Goal: Task Accomplishment & Management: Use online tool/utility

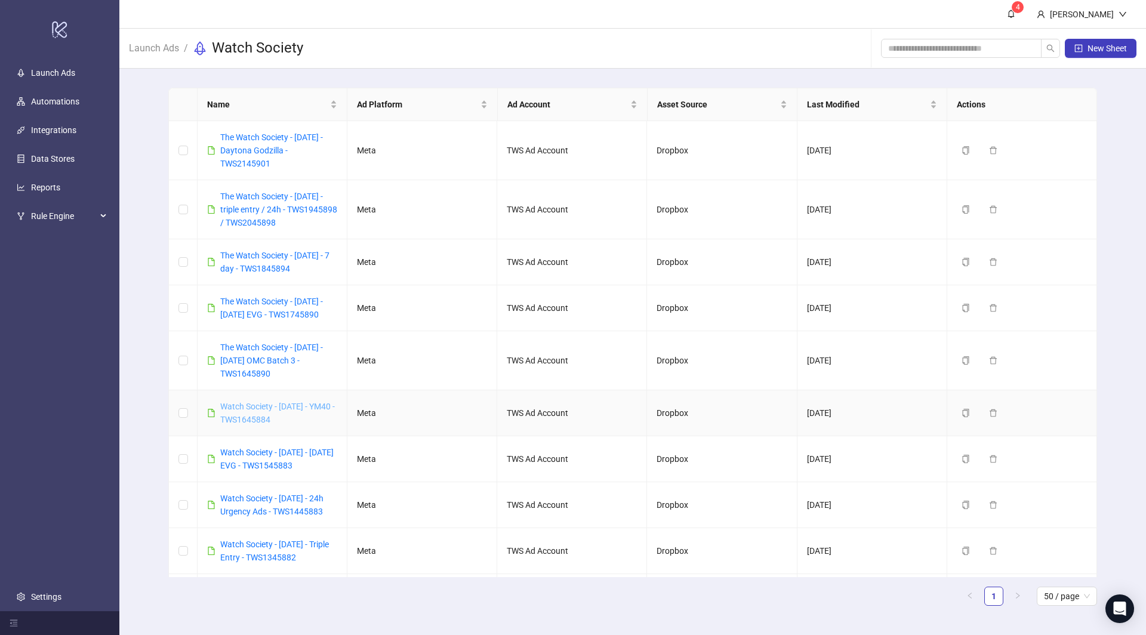
click at [303, 403] on link "Watch Society - [DATE] - YM40 - TWS1645884" at bounding box center [277, 413] width 115 height 23
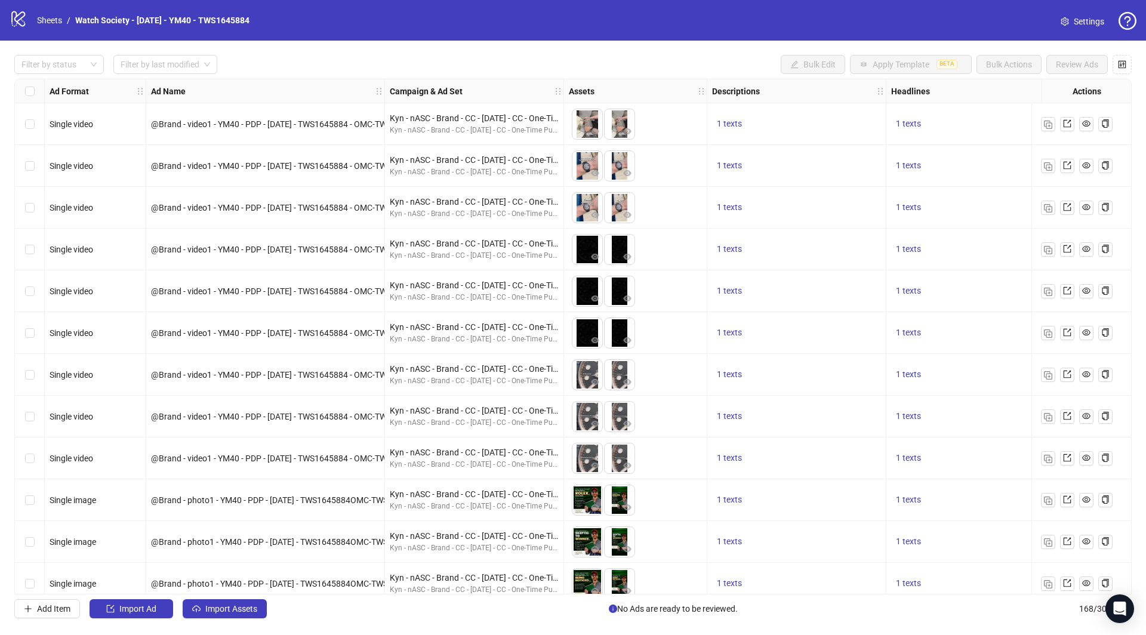
scroll to position [0, 487]
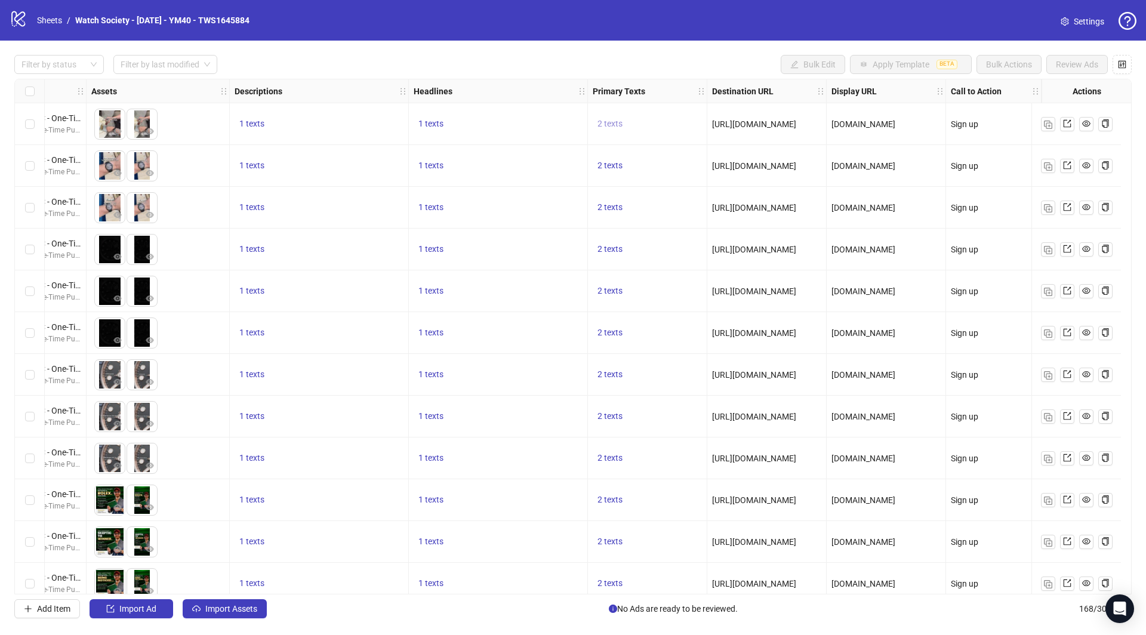
click at [599, 127] on span "2 texts" at bounding box center [610, 124] width 25 height 10
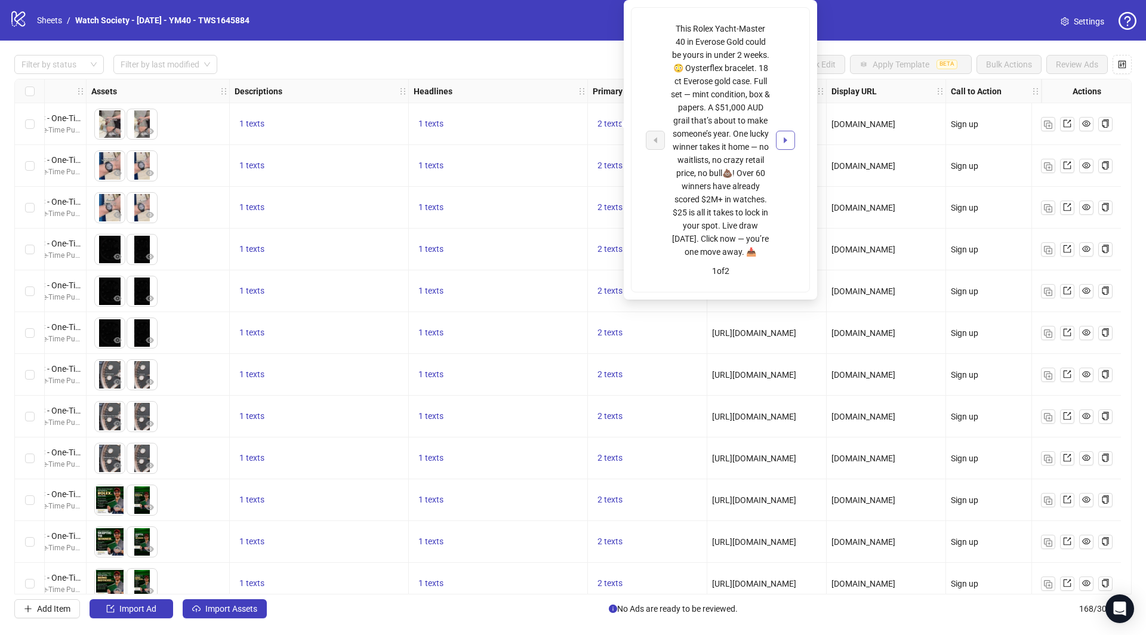
click at [781, 133] on button "button" at bounding box center [785, 140] width 19 height 19
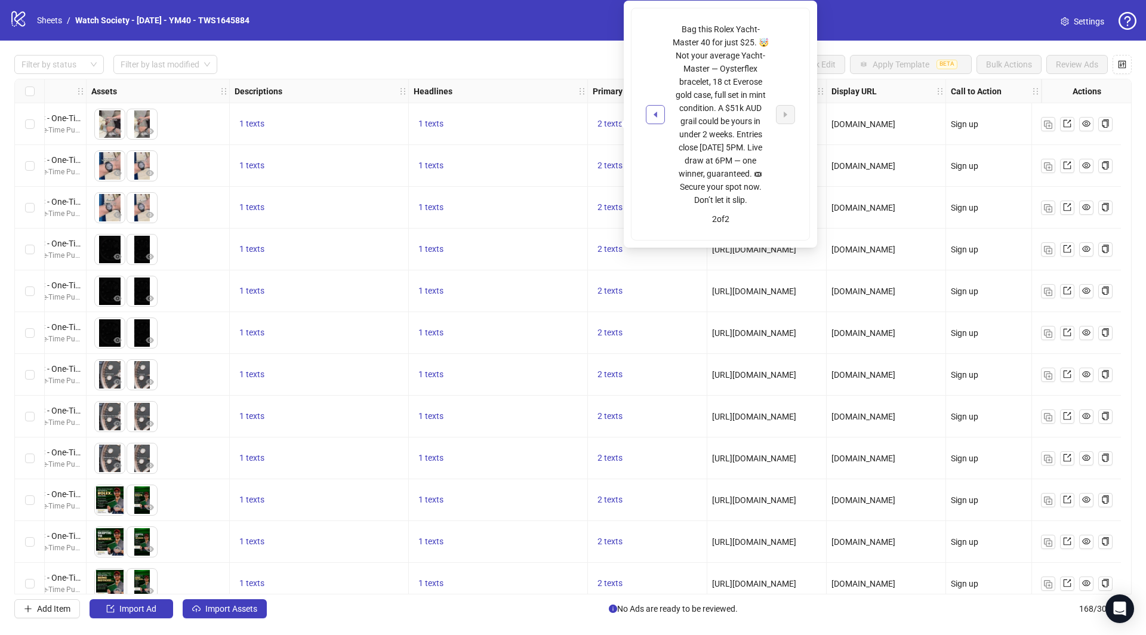
click at [653, 112] on icon "caret-left" at bounding box center [655, 114] width 8 height 8
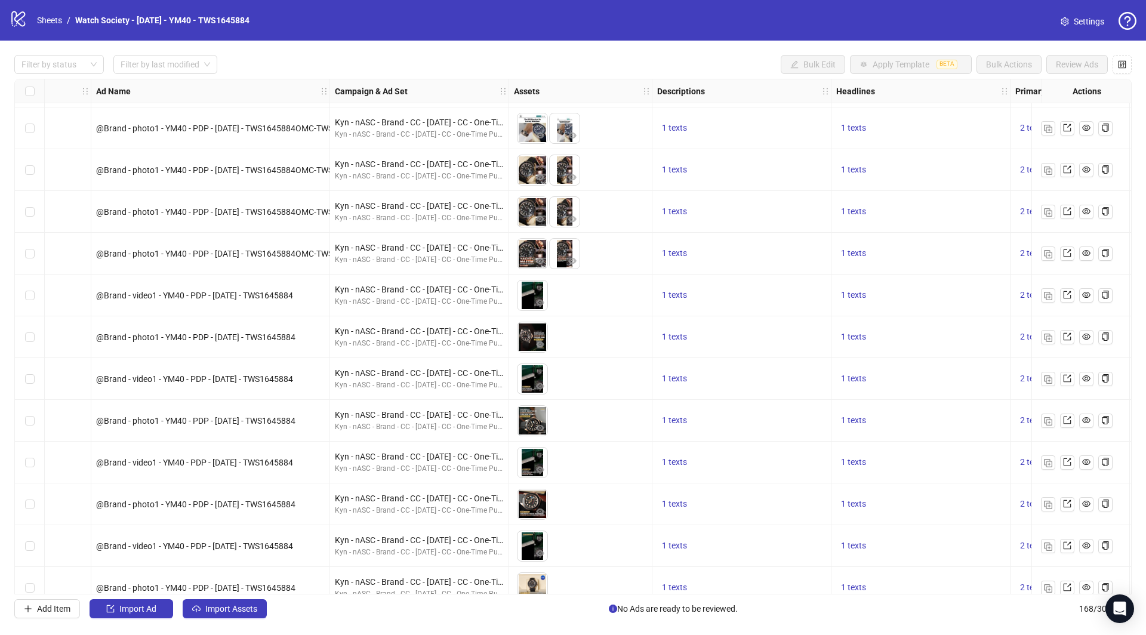
scroll to position [706, 174]
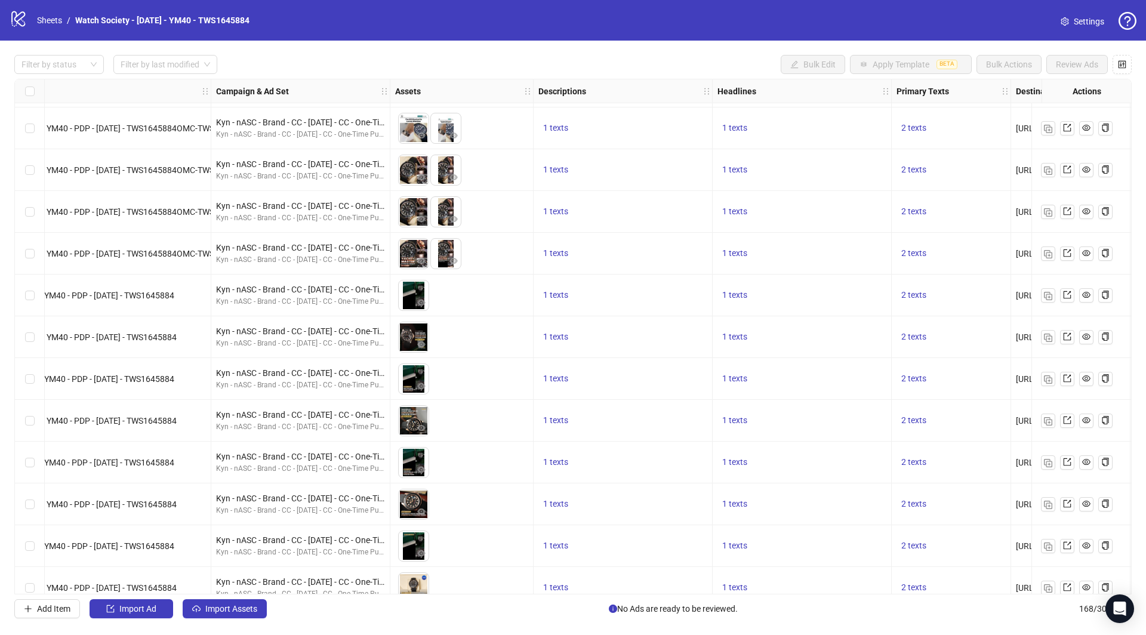
click at [842, 321] on div "1 texts" at bounding box center [802, 337] width 179 height 42
click at [918, 340] on span "2 texts" at bounding box center [913, 337] width 25 height 10
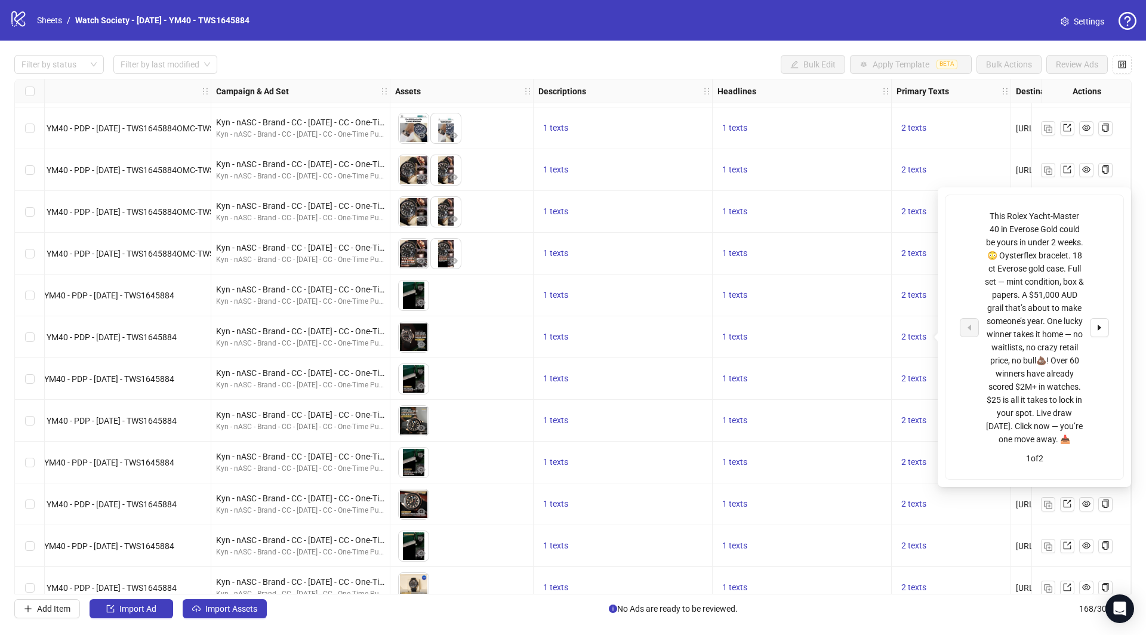
click at [1110, 331] on div "This Rolex Yacht-Master 40 in Everose Gold could be yours in under 2 weeks. 😳 O…" at bounding box center [1035, 337] width 178 height 284
click at [1095, 328] on button "button" at bounding box center [1099, 327] width 19 height 19
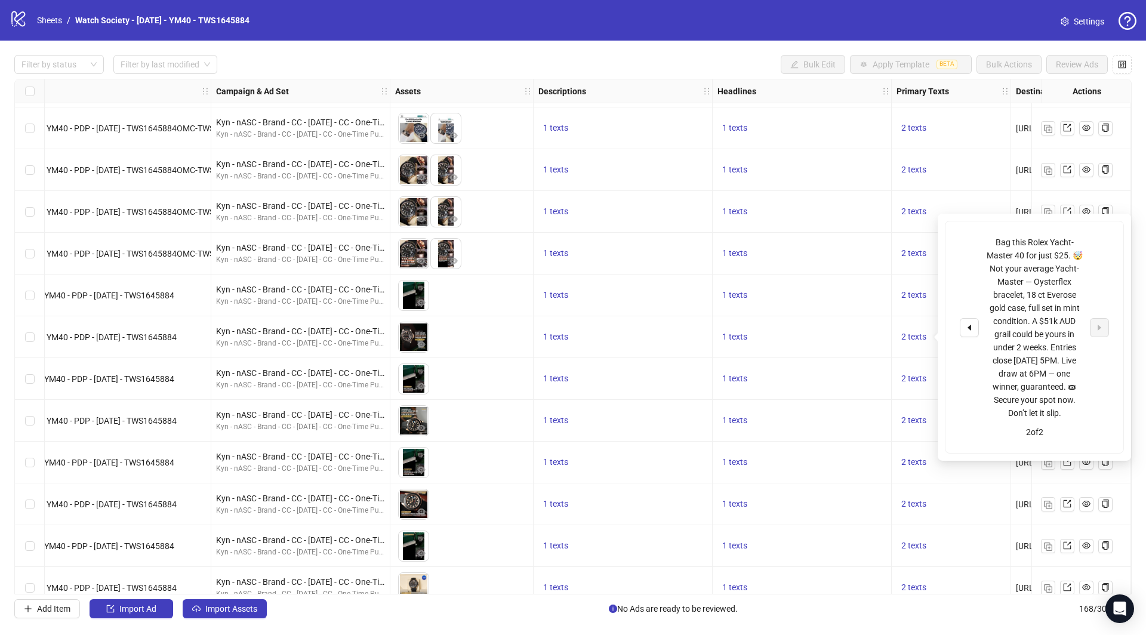
click at [978, 247] on div "Bag this Rolex Yacht-Master 40 for just $25. 🤯 Not your average Yacht-Master — …" at bounding box center [1034, 328] width 149 height 184
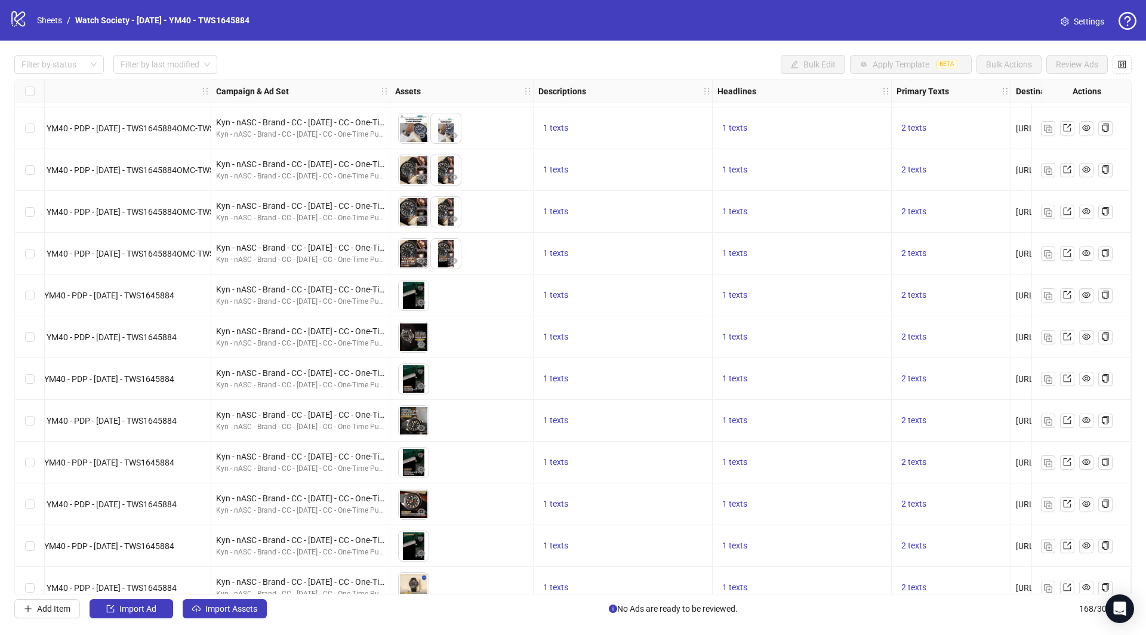
click at [975, 212] on div "2 texts" at bounding box center [951, 212] width 109 height 14
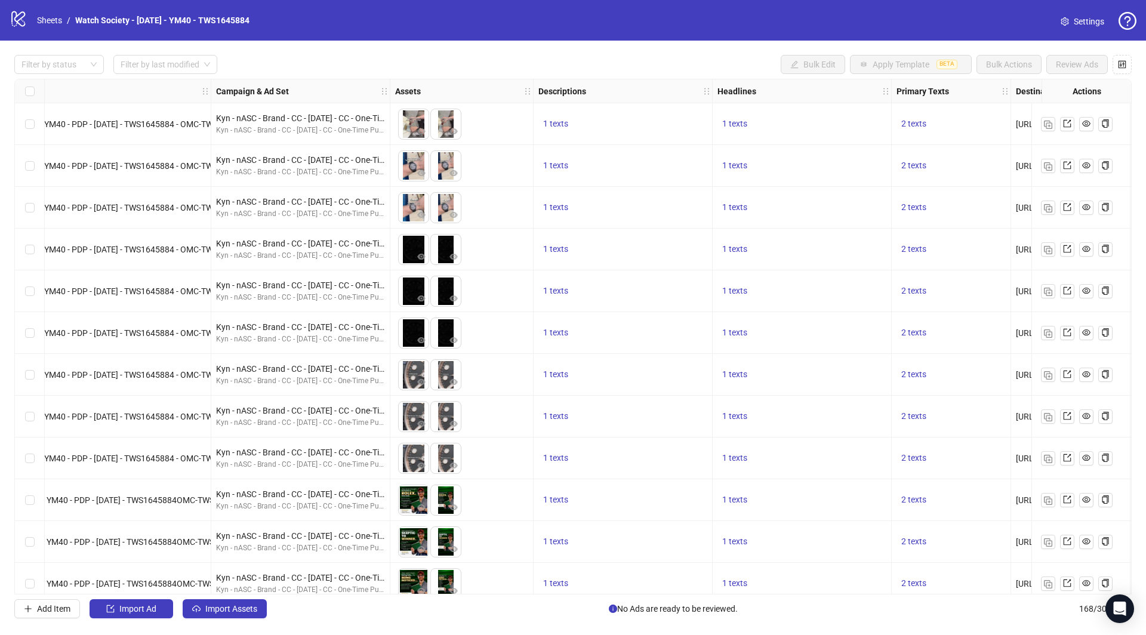
scroll to position [0, 0]
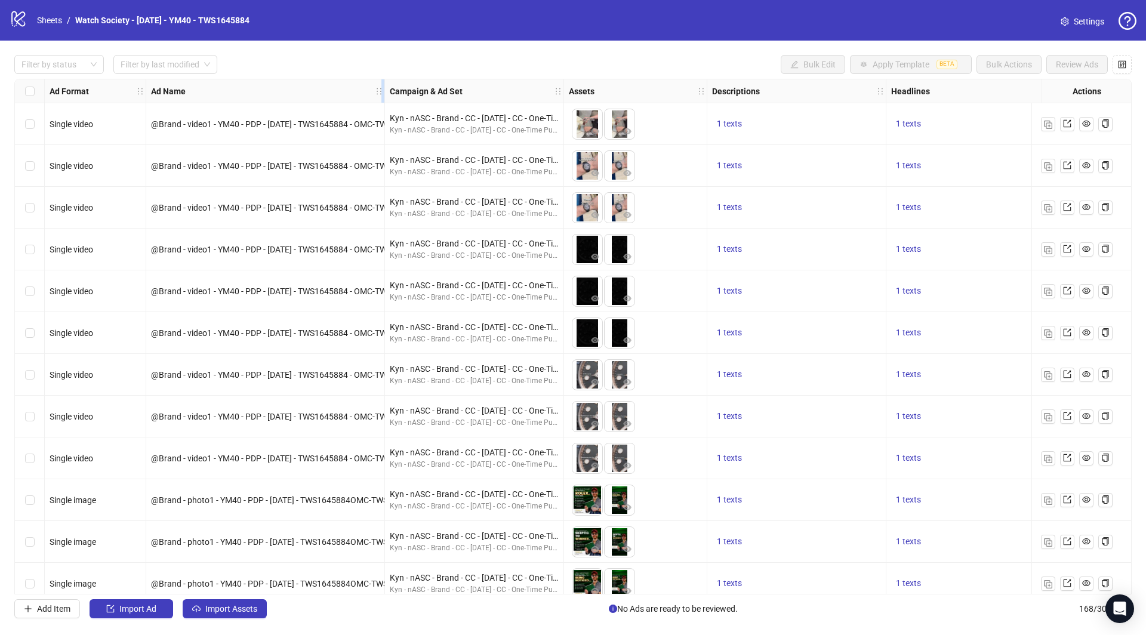
click at [525, 91] on div "Ad Format Ad Name Campaign & Ad Set Assets Descriptions Headlines Primary Texts…" at bounding box center [782, 91] width 1475 height 0
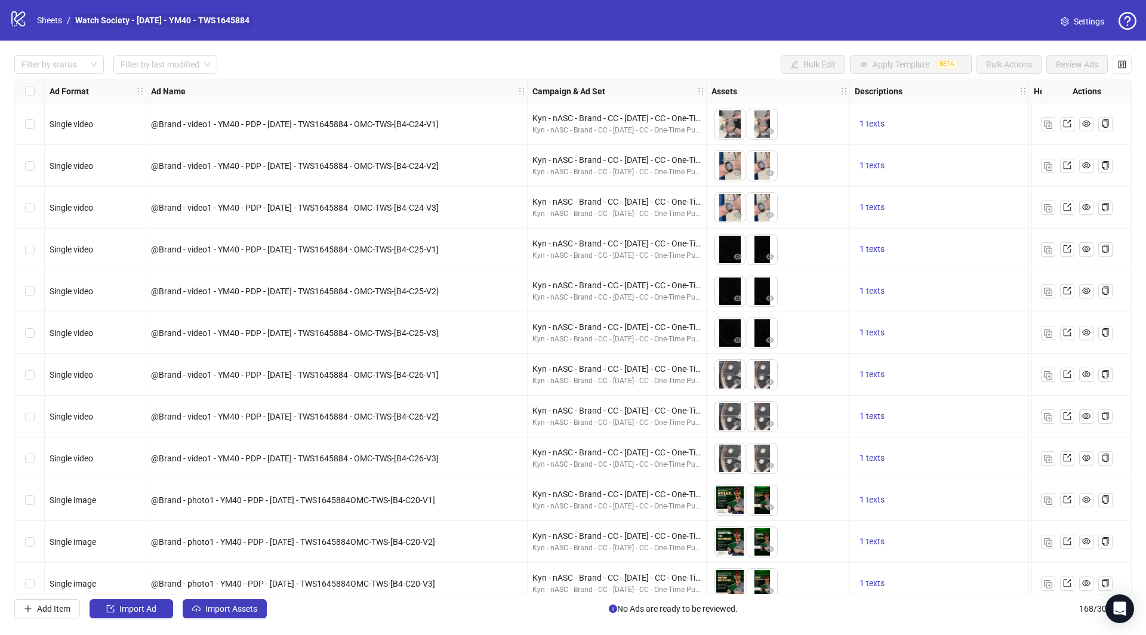
click at [198, 19] on link "Watch Society - [DATE] - YM40 - TWS1645884" at bounding box center [162, 20] width 179 height 13
click at [103, 18] on link "Watch Society - [DATE] - YM40 - TWS1645884" at bounding box center [162, 20] width 179 height 13
click at [47, 23] on link "Sheets" at bounding box center [50, 20] width 30 height 13
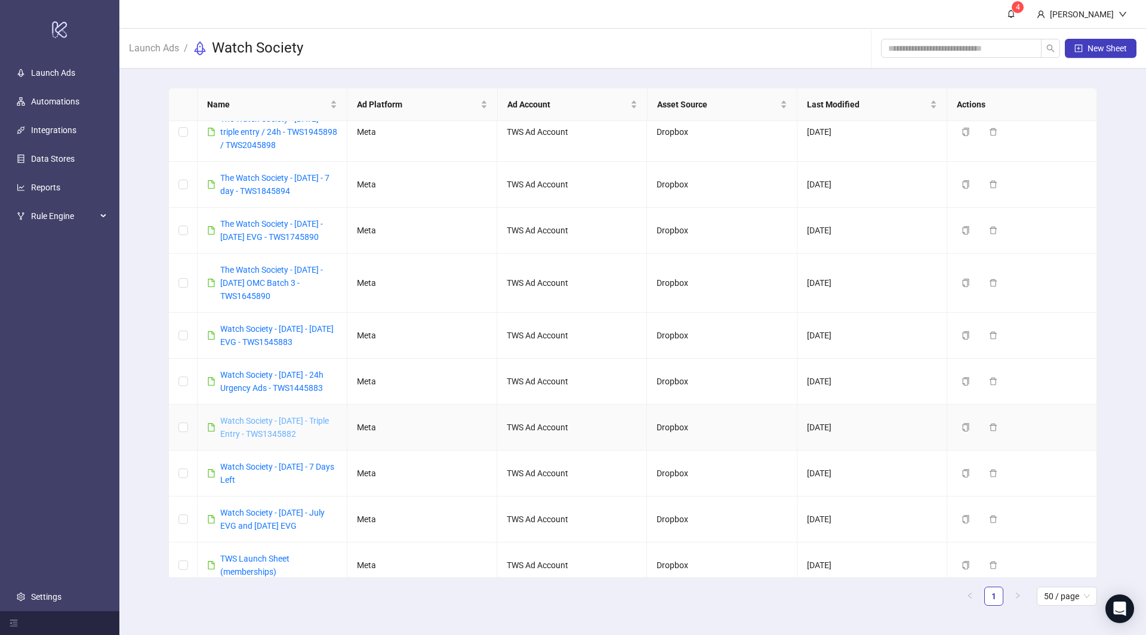
scroll to position [131, 0]
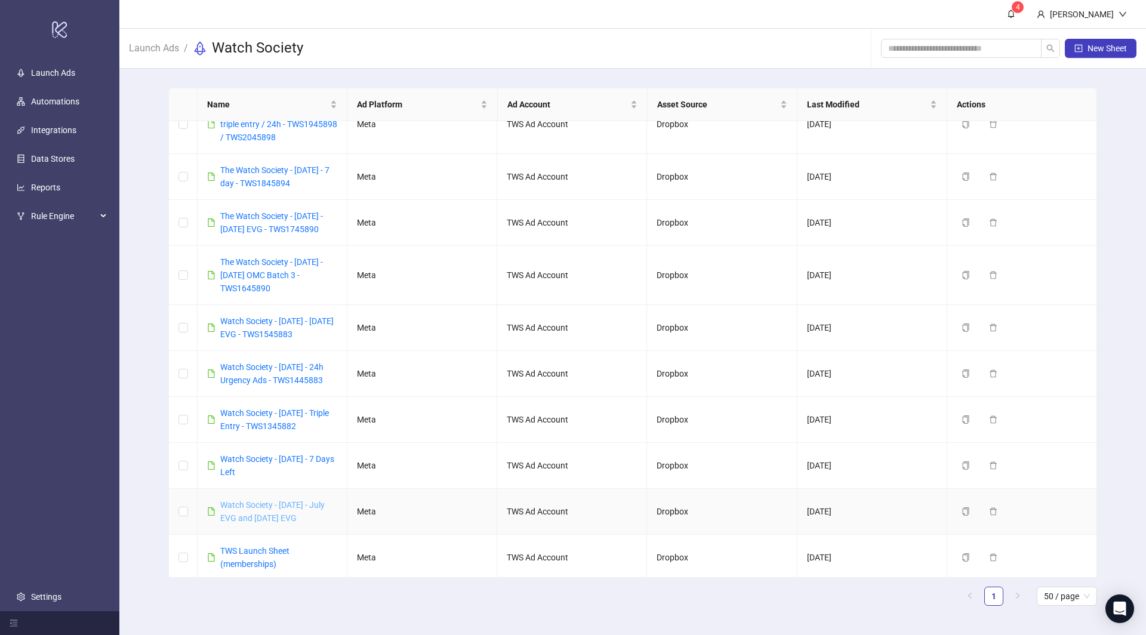
click at [308, 503] on link "Watch Society - [DATE] - July EVG and [DATE] EVG" at bounding box center [272, 511] width 104 height 23
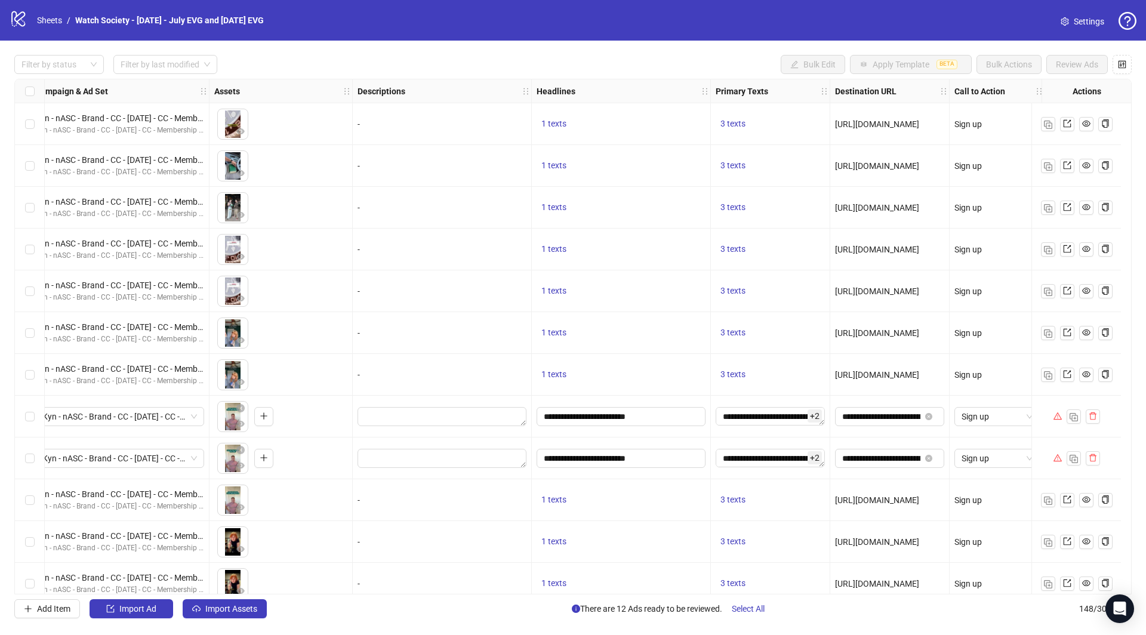
scroll to position [0, 368]
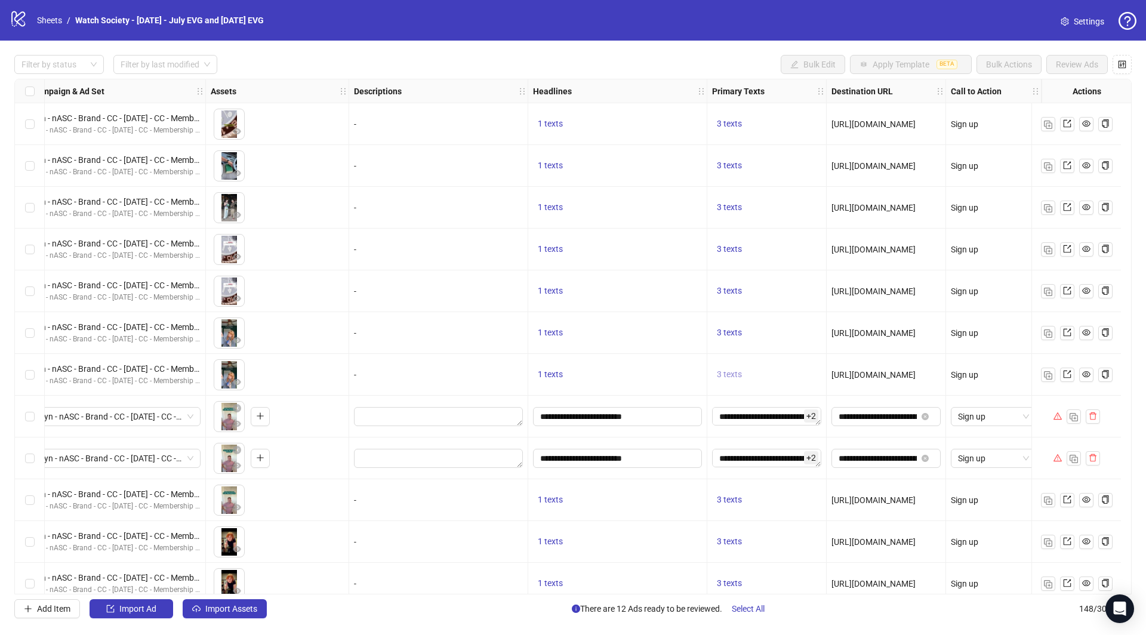
click at [722, 376] on span "3 texts" at bounding box center [729, 375] width 25 height 10
click at [799, 207] on div "3 texts" at bounding box center [766, 208] width 109 height 14
click at [653, 413] on input "**********" at bounding box center [616, 416] width 152 height 13
click at [767, 403] on div "**********" at bounding box center [766, 417] width 119 height 42
click at [787, 413] on textarea "**********" at bounding box center [766, 416] width 109 height 19
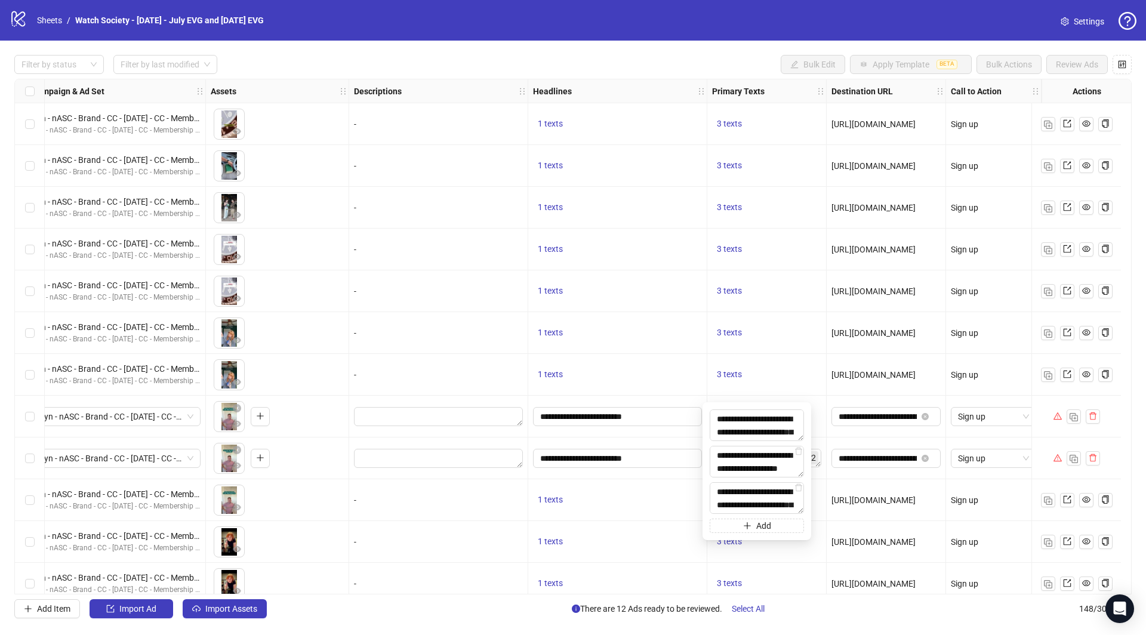
scroll to position [262, 0]
click at [774, 464] on textarea "**********" at bounding box center [756, 460] width 93 height 31
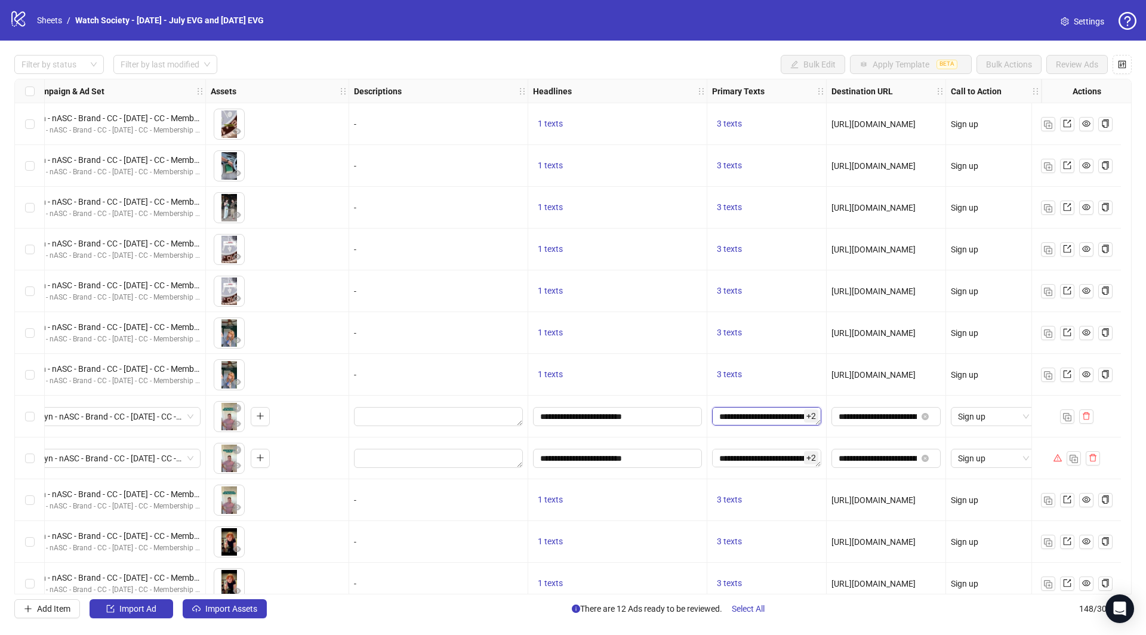
click at [747, 420] on textarea "**********" at bounding box center [766, 416] width 109 height 19
